Goal: Task Accomplishment & Management: Manage account settings

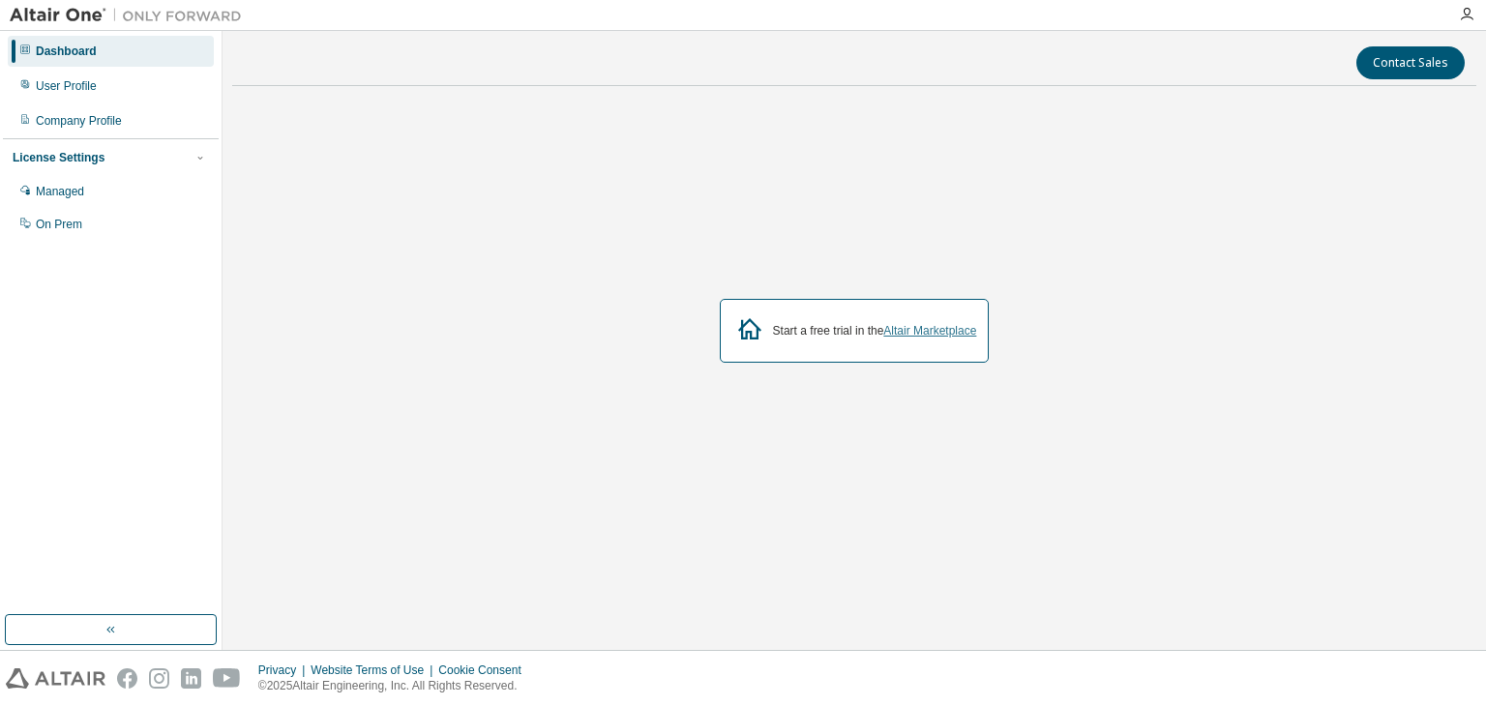
click at [915, 331] on link "Altair Marketplace" at bounding box center [929, 331] width 93 height 14
click at [99, 187] on div "Managed" at bounding box center [111, 191] width 206 height 31
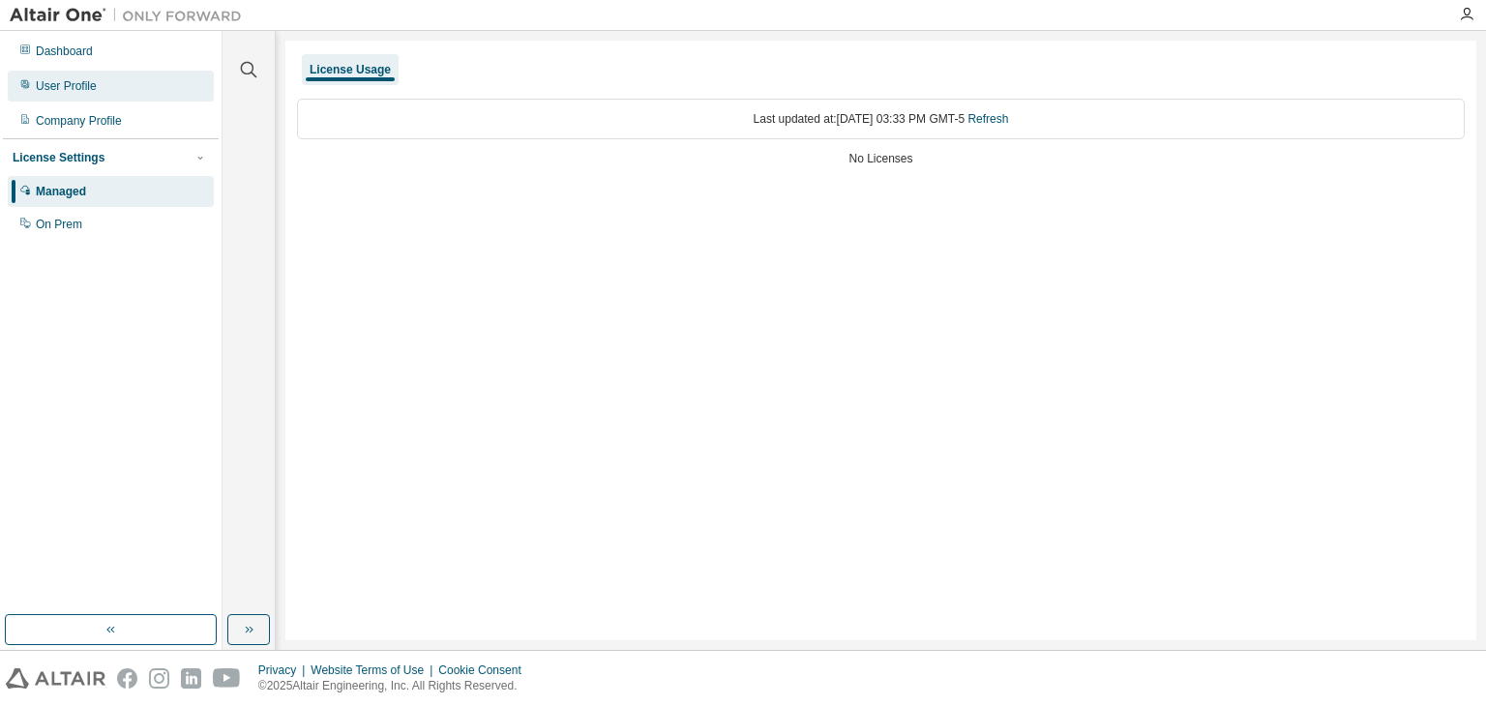
click at [101, 93] on div "User Profile" at bounding box center [111, 86] width 206 height 31
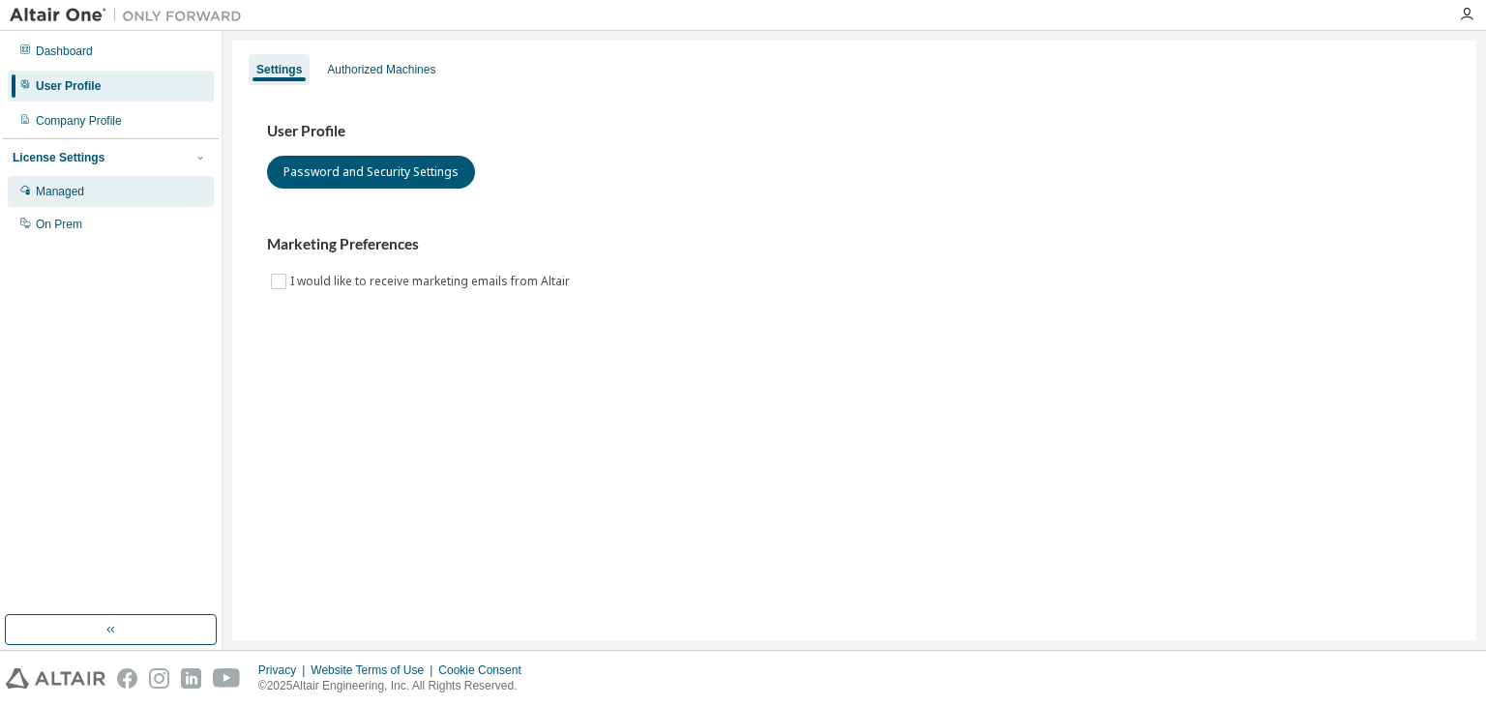
click at [71, 196] on div "Managed" at bounding box center [60, 191] width 48 height 15
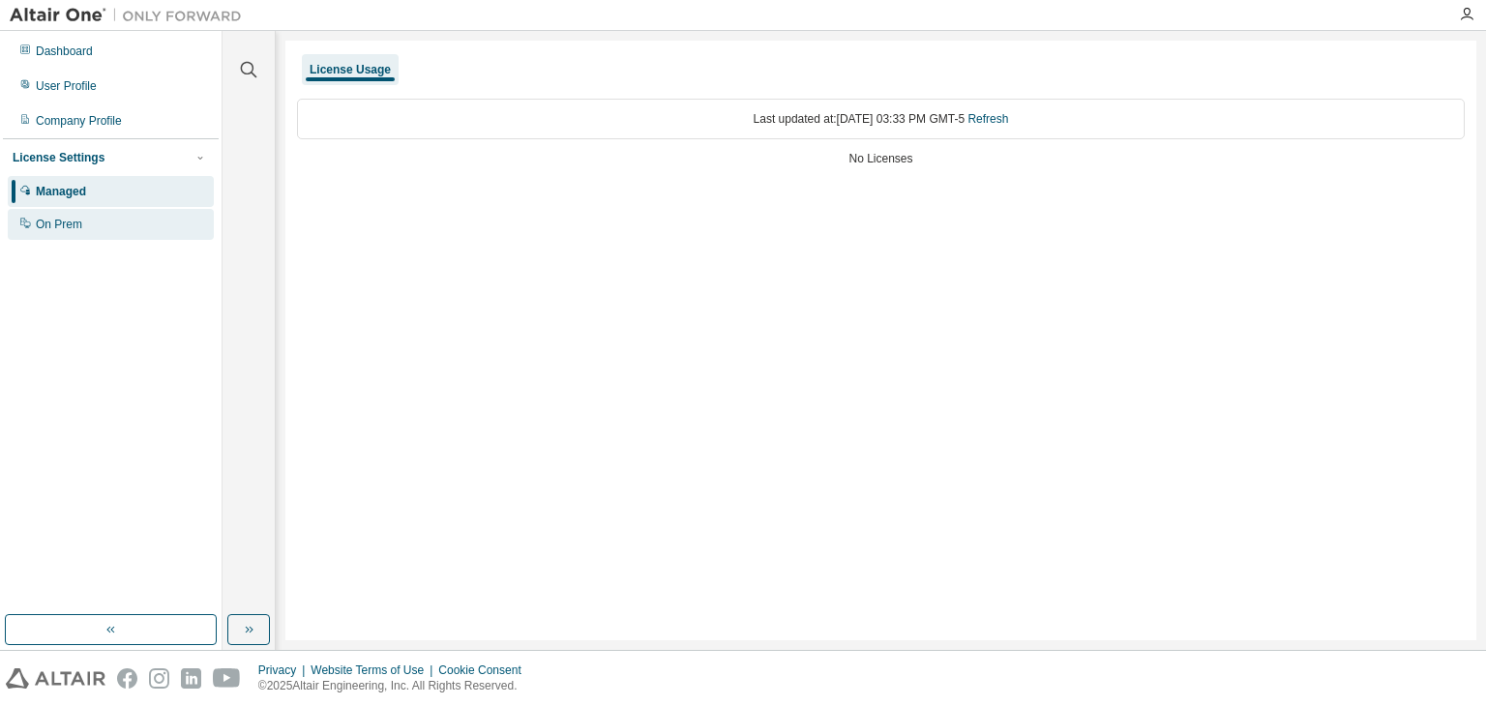
click at [50, 240] on div "On Prem" at bounding box center [111, 224] width 206 height 31
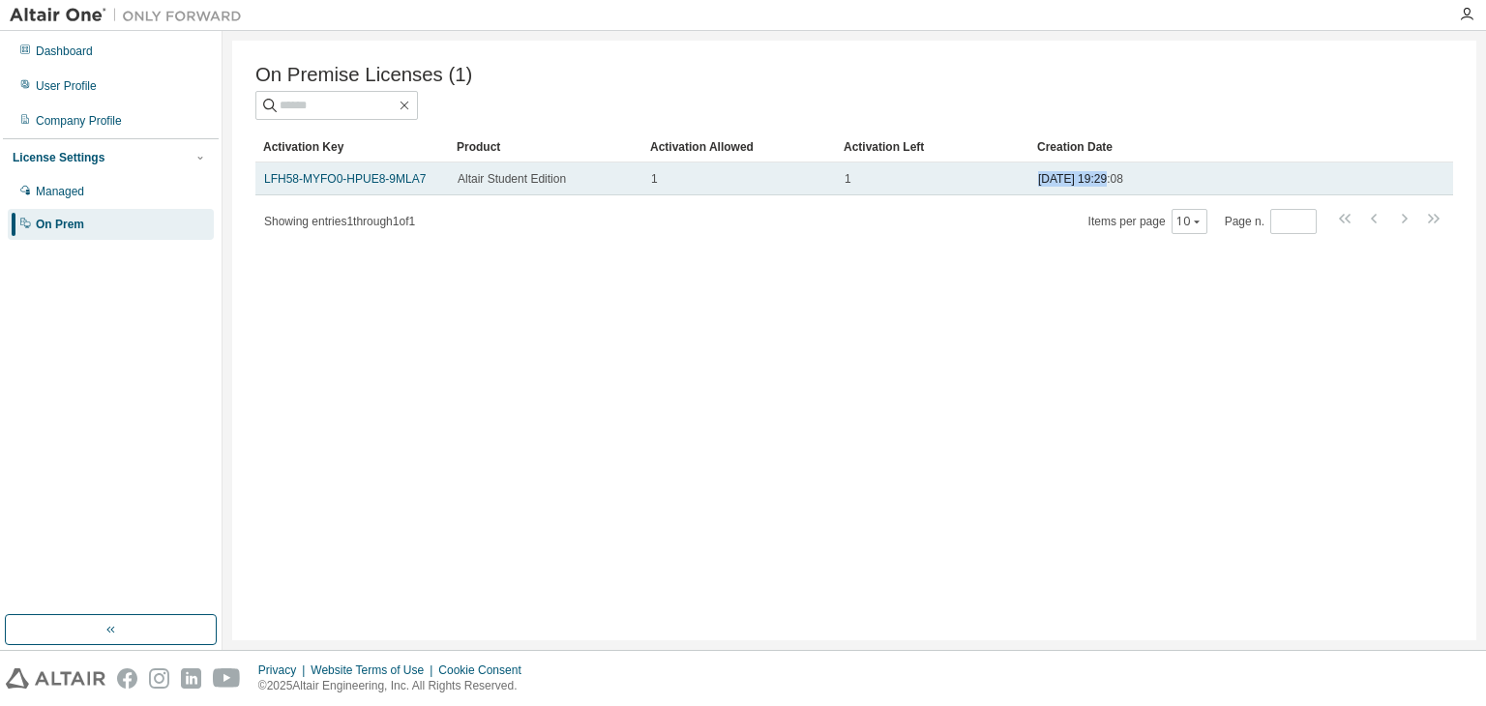
drag, startPoint x: 1039, startPoint y: 179, endPoint x: 1139, endPoint y: 180, distance: 99.6
click at [1108, 183] on span "2025-08-29 19:29:08" at bounding box center [1080, 178] width 85 height 15
drag, startPoint x: 1139, startPoint y: 179, endPoint x: 1045, endPoint y: 179, distance: 93.8
click at [1083, 184] on span "2025-08-29 19:29:08" at bounding box center [1080, 178] width 85 height 15
drag, startPoint x: 1035, startPoint y: 176, endPoint x: 1134, endPoint y: 181, distance: 98.8
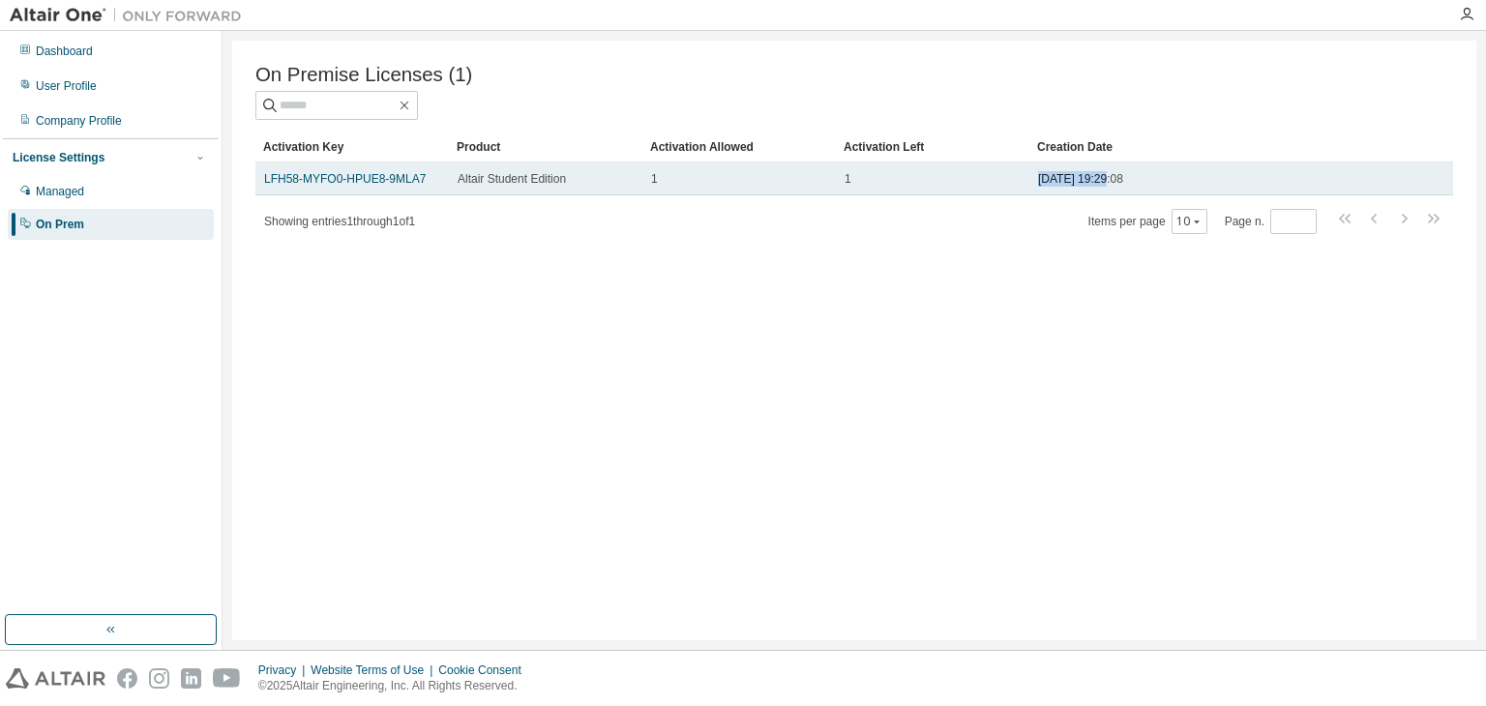
click at [1134, 181] on td "2025-08-29 19:29:08" at bounding box center [1202, 179] width 346 height 33
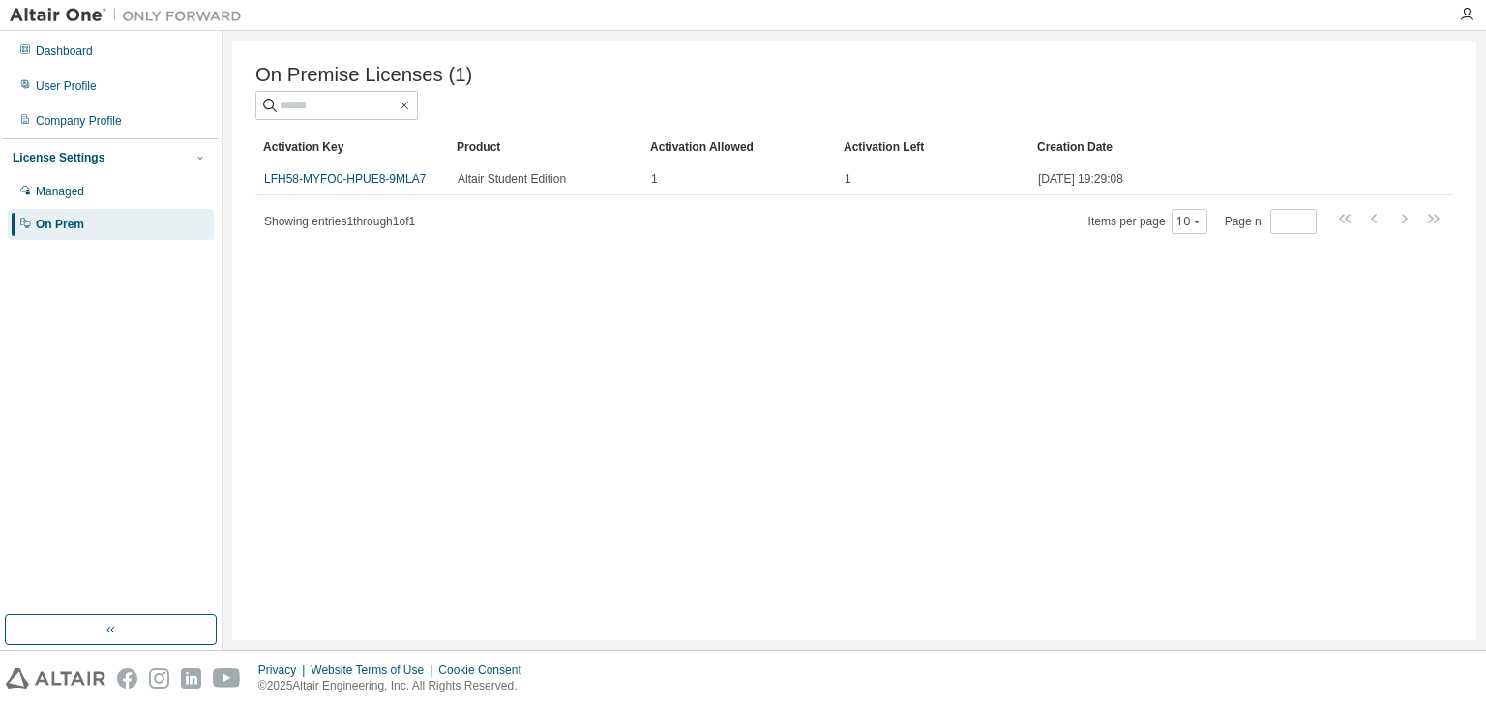
click at [700, 282] on div "On Premise Licenses (1) Clear Load Save Save As Field Operator Value Select fil…" at bounding box center [854, 341] width 1244 height 600
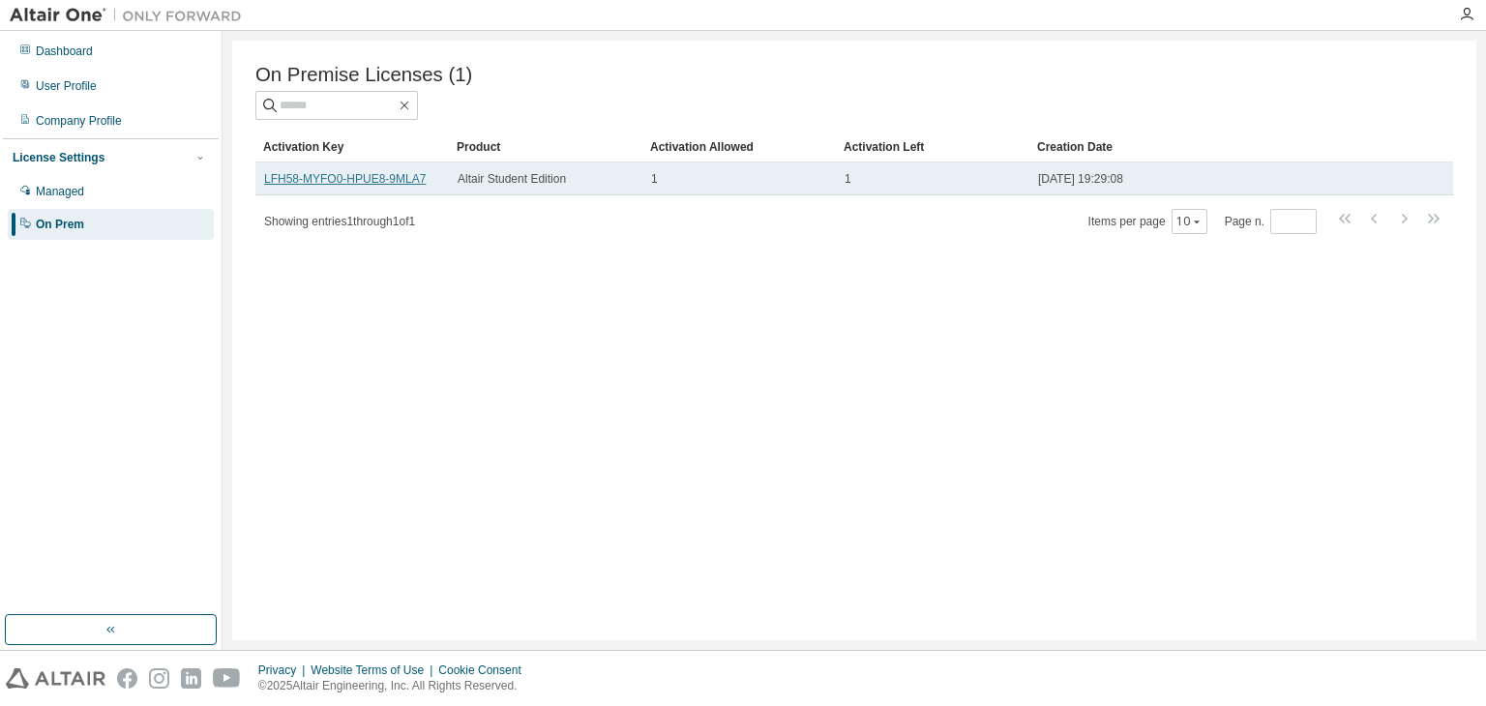
click at [408, 180] on link "LFH58-MYFO0-HPUE8-9MLA7" at bounding box center [345, 179] width 162 height 14
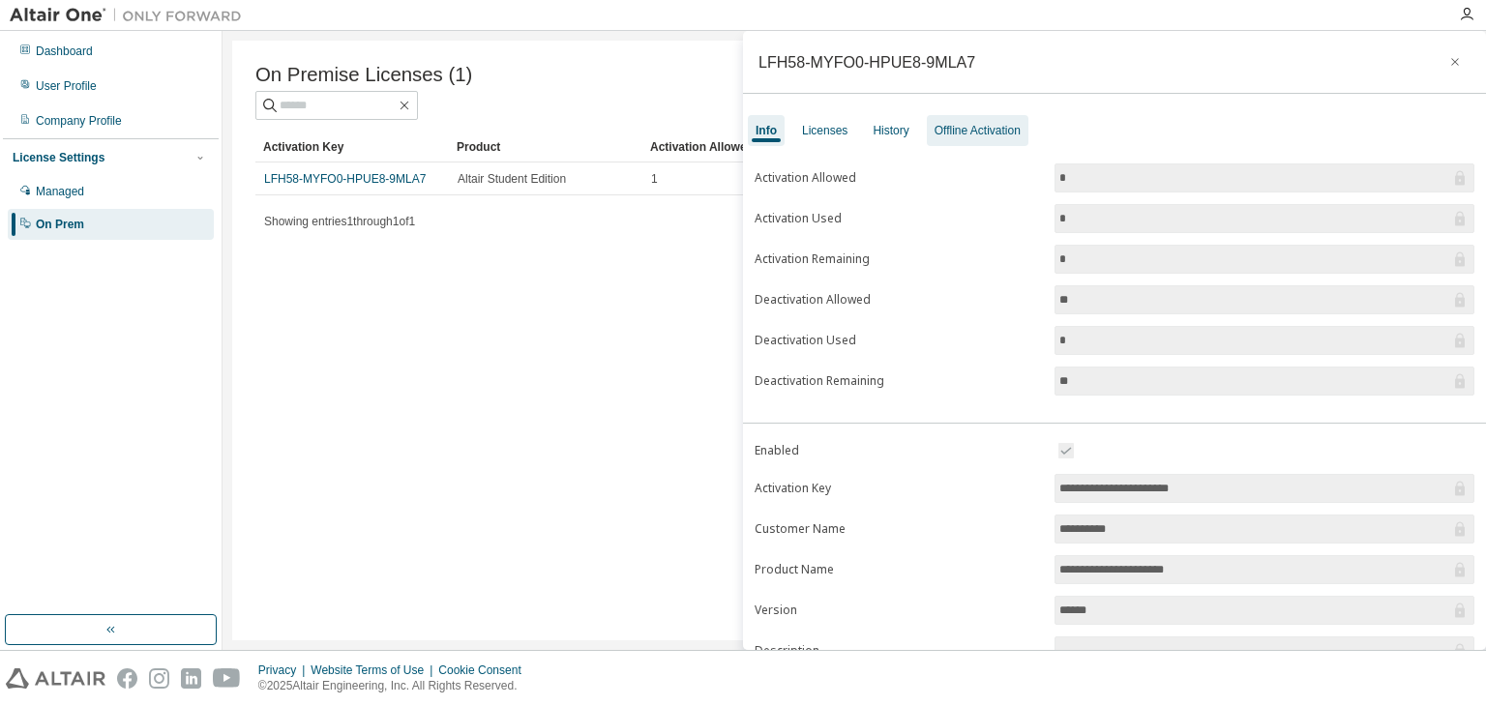
click at [983, 131] on div "Offline Activation" at bounding box center [978, 130] width 86 height 15
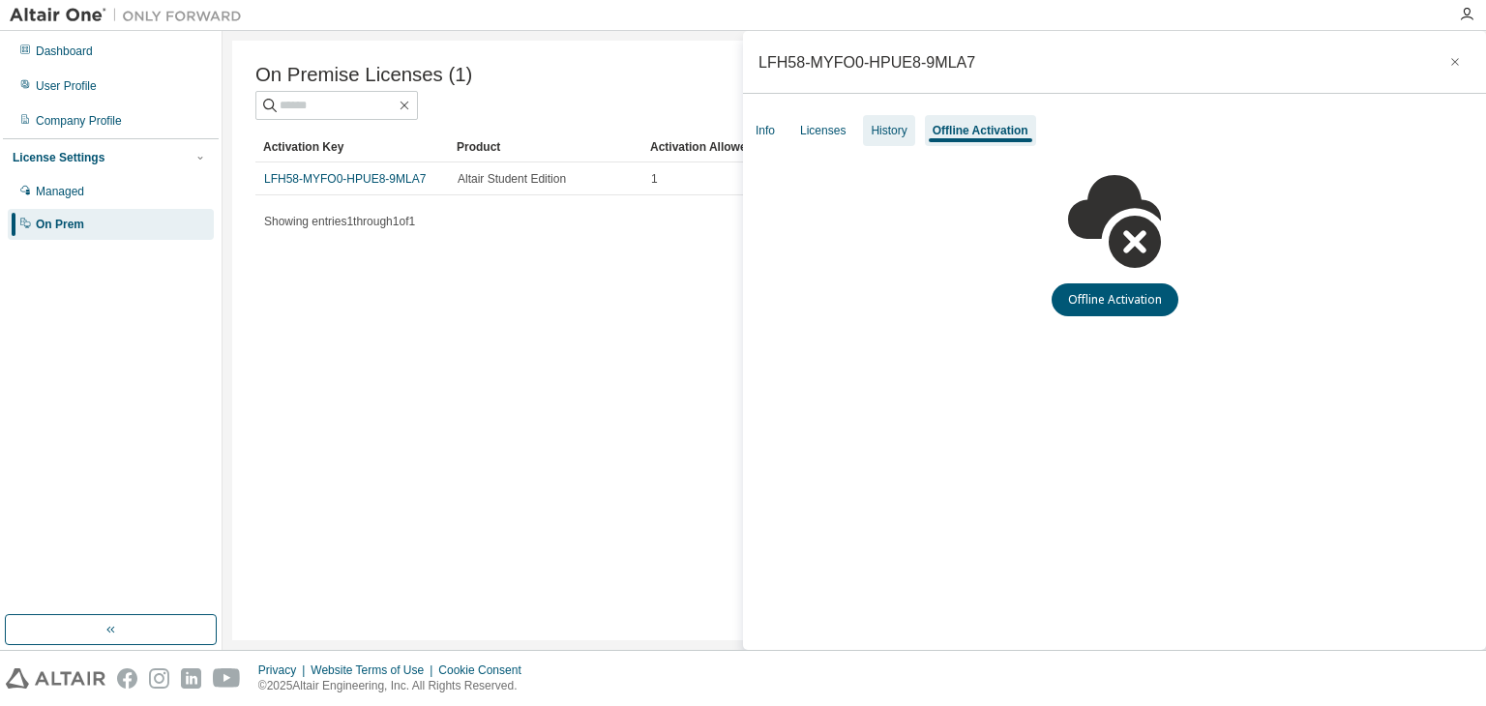
click at [902, 127] on div "History" at bounding box center [889, 130] width 36 height 15
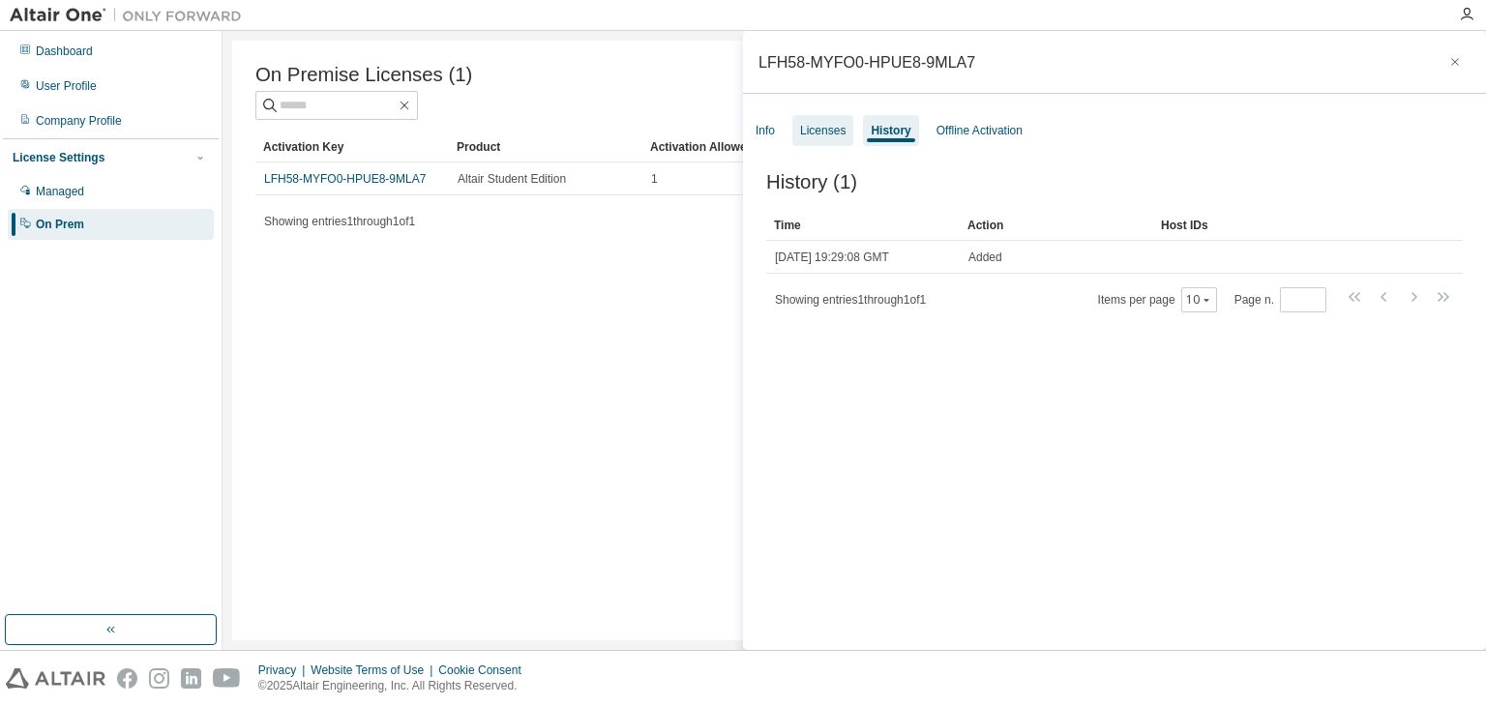
click at [832, 130] on div "Licenses" at bounding box center [822, 130] width 45 height 15
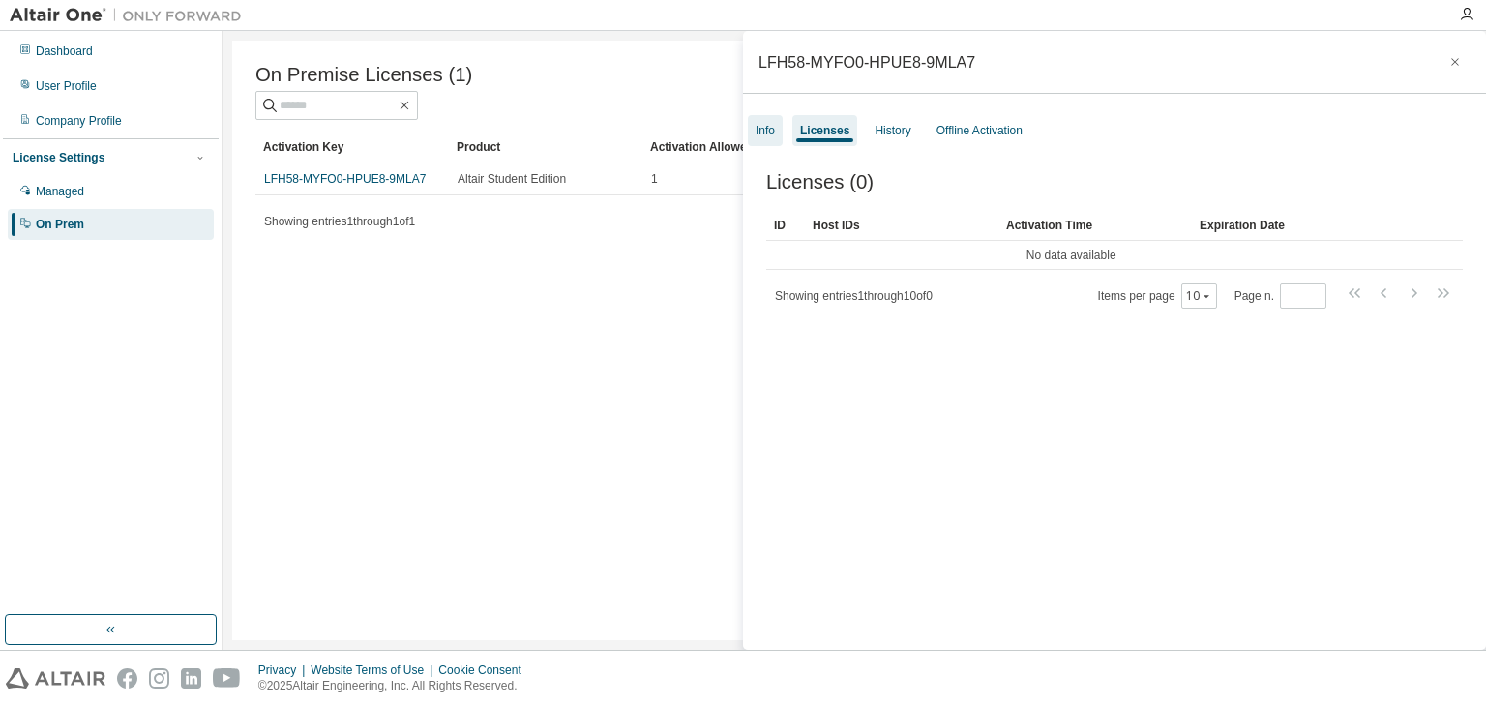
click at [769, 129] on div "Info" at bounding box center [765, 130] width 19 height 15
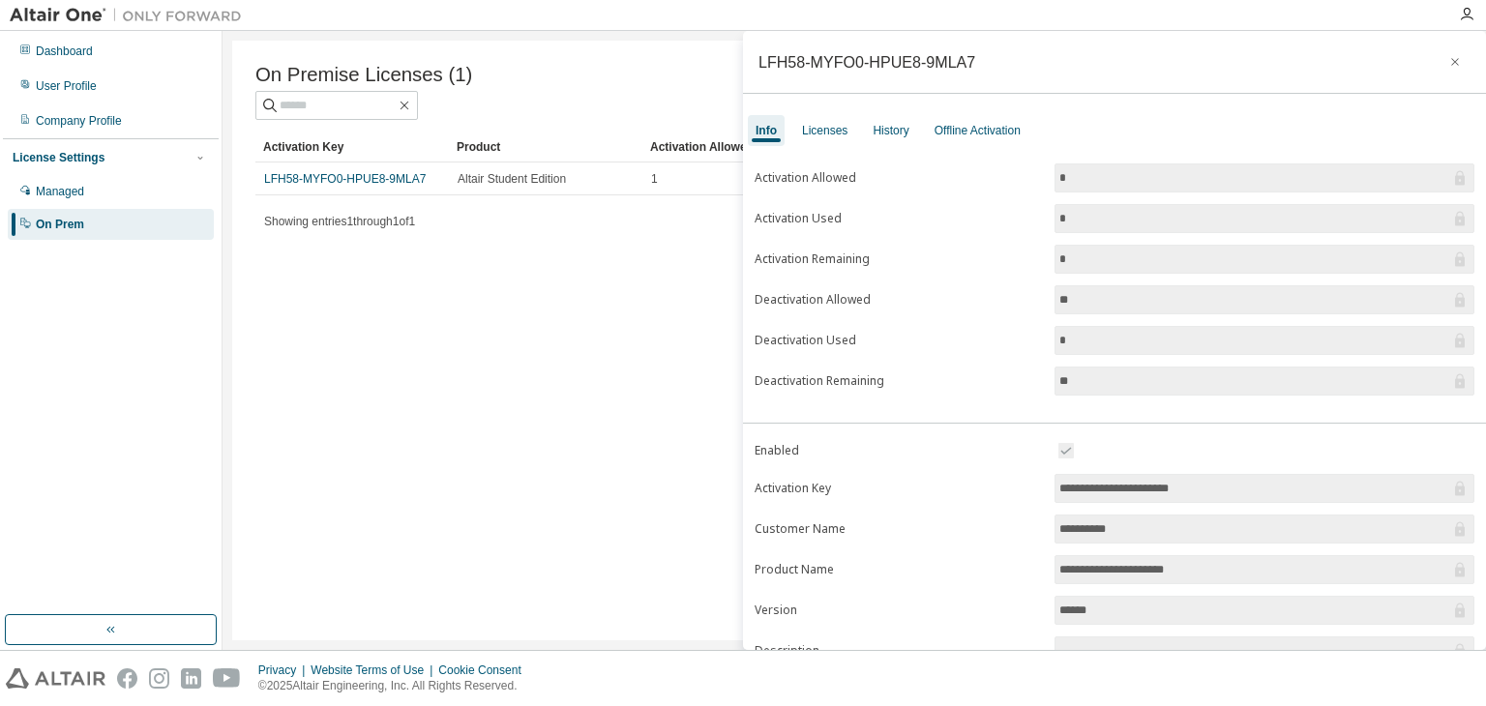
drag, startPoint x: 430, startPoint y: 321, endPoint x: 426, endPoint y: 227, distance: 93.9
click at [430, 314] on div "On Premise Licenses (1) Clear Load Save Save As Field Operator Value Select fil…" at bounding box center [854, 341] width 1244 height 600
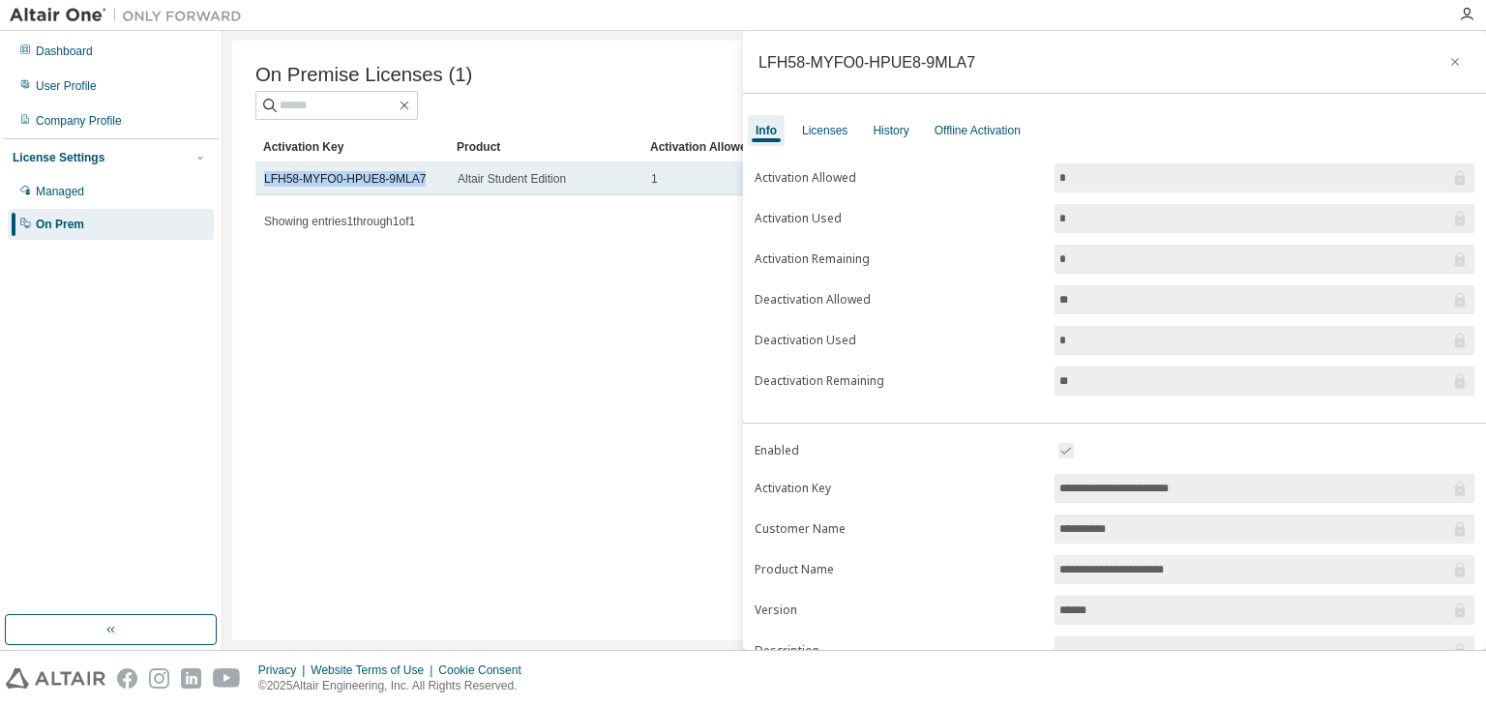
drag, startPoint x: 424, startPoint y: 183, endPoint x: 262, endPoint y: 182, distance: 161.6
click at [262, 182] on td "LFH58-MYFO0-HPUE8-9MLA7" at bounding box center [351, 179] width 193 height 33
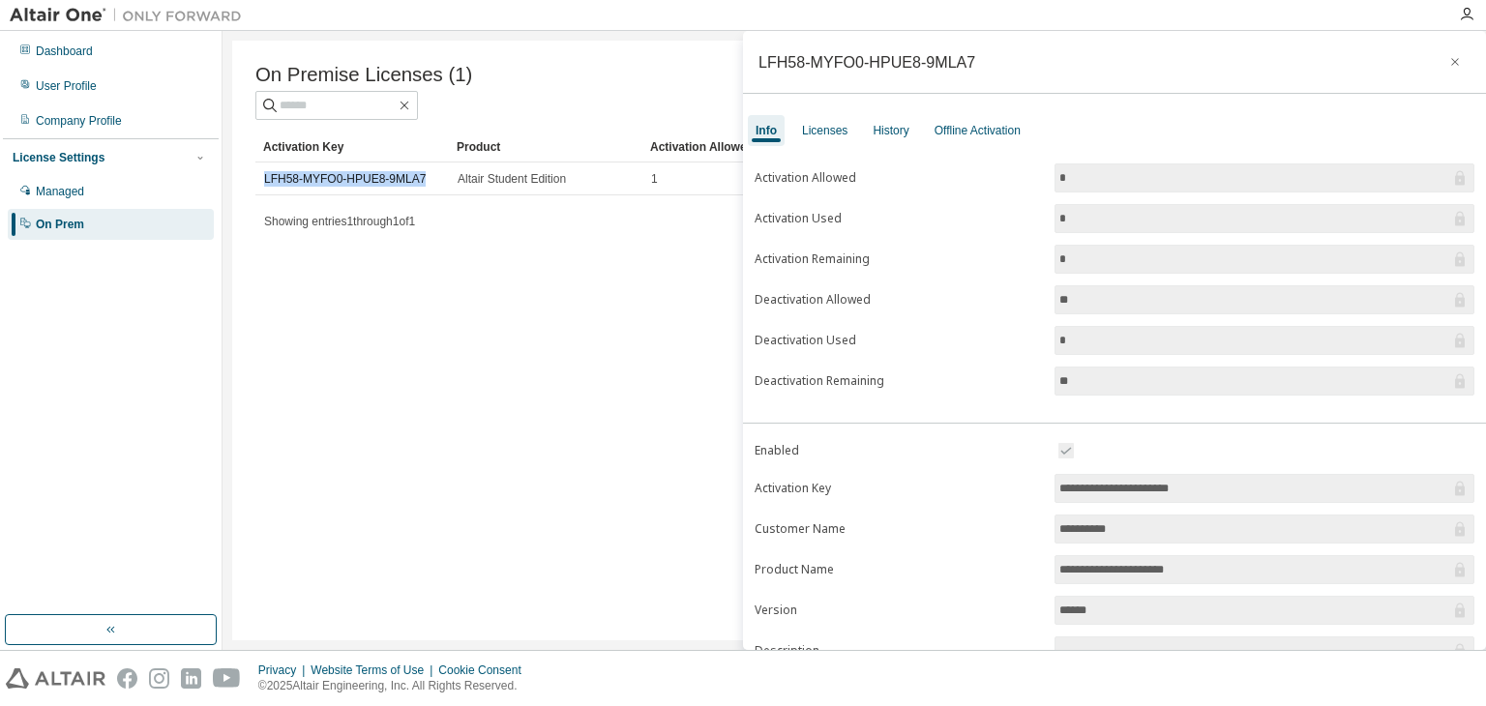
copy link "LFH58-MYFO0-HPUE8-9MLA7"
click at [1452, 56] on button "button" at bounding box center [1455, 61] width 31 height 31
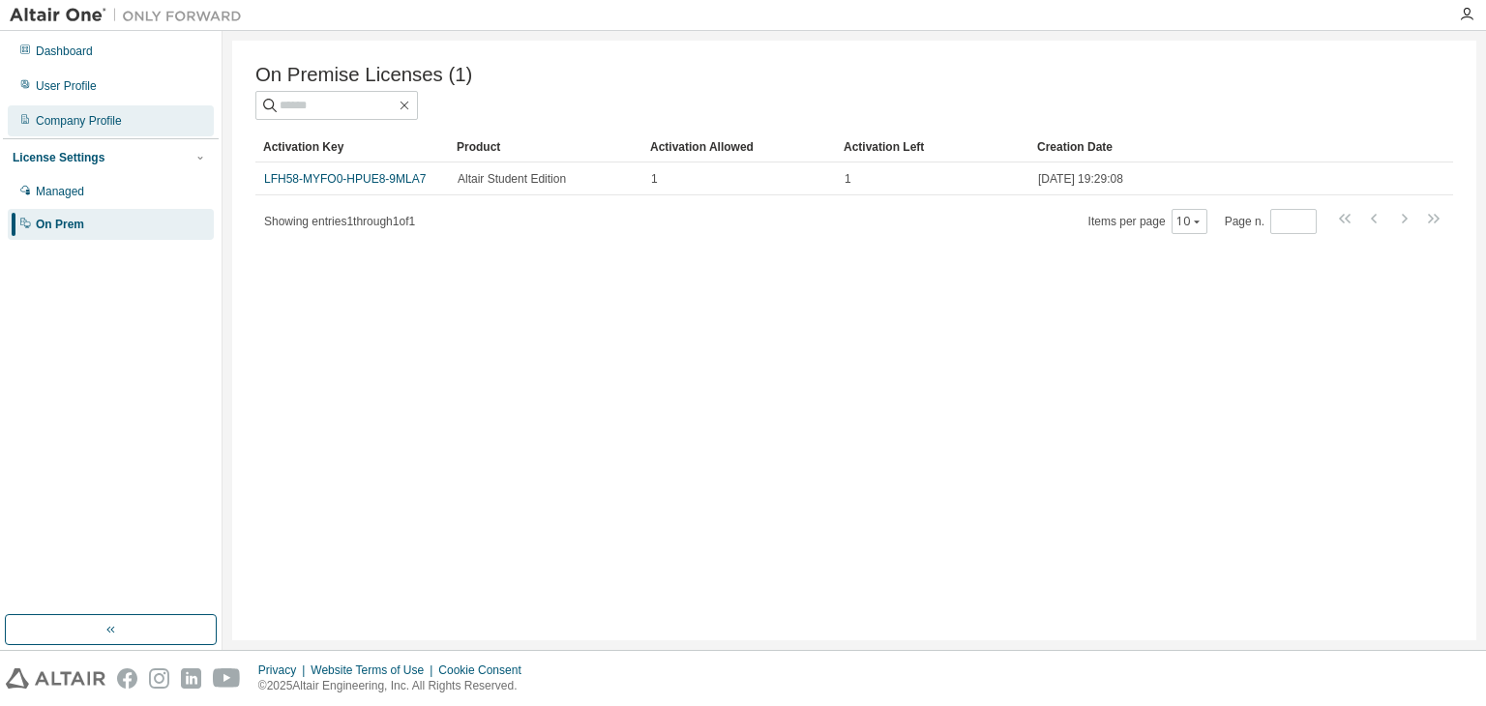
click at [124, 119] on div "Company Profile" at bounding box center [111, 120] width 206 height 31
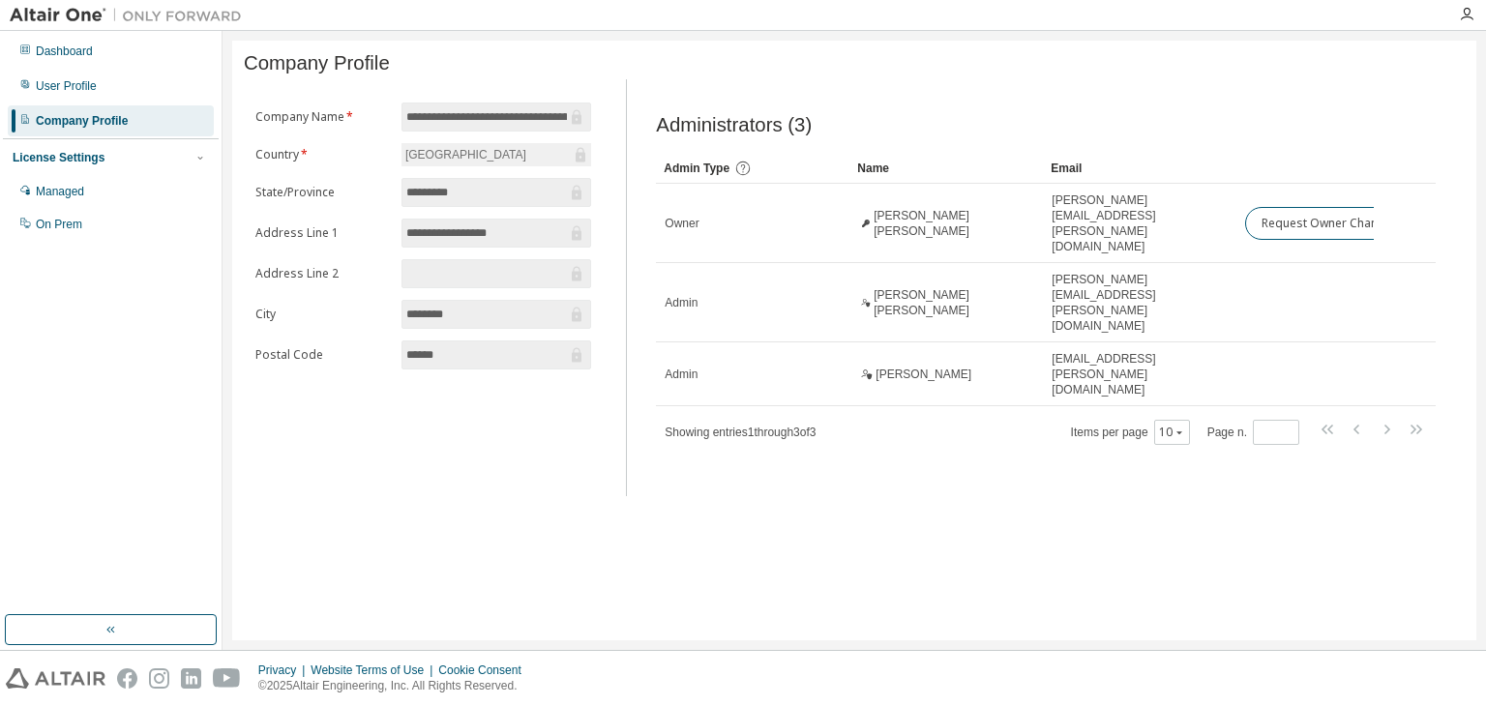
click at [40, 4] on div at bounding box center [126, 15] width 252 height 30
click at [89, 65] on div "Dashboard" at bounding box center [111, 51] width 206 height 31
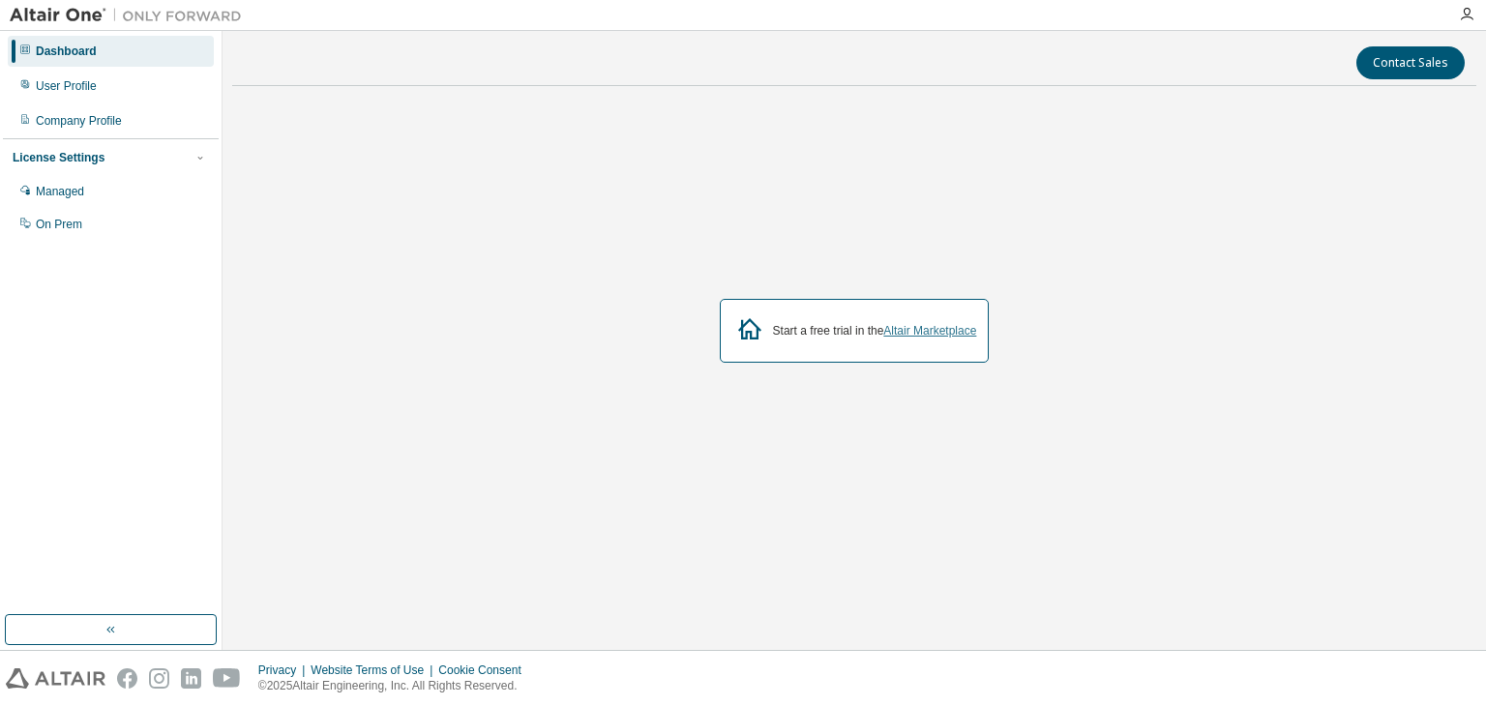
click at [921, 326] on link "Altair Marketplace" at bounding box center [929, 331] width 93 height 14
